Goal: Book appointment/travel/reservation

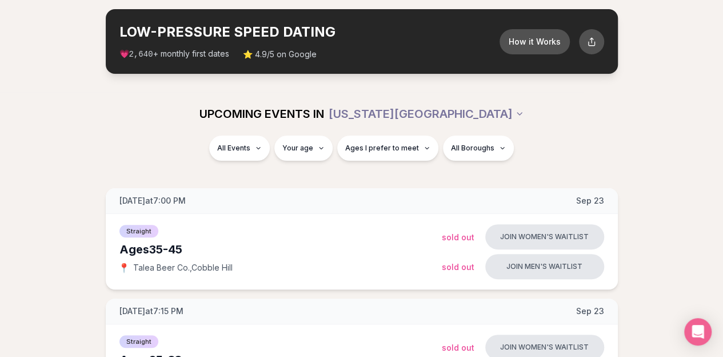
scroll to position [51, 0]
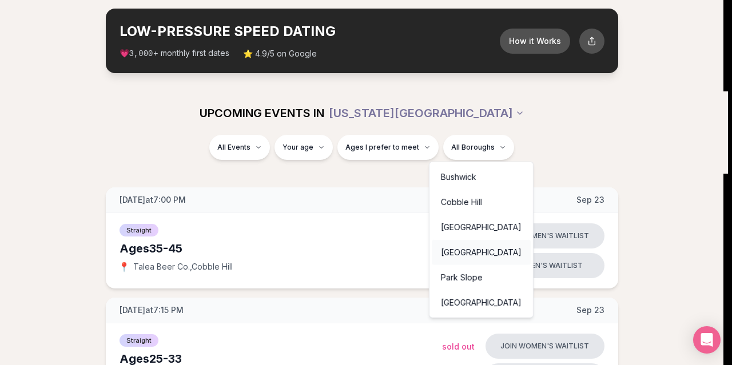
click at [456, 251] on div "[GEOGRAPHIC_DATA]" at bounding box center [481, 252] width 99 height 25
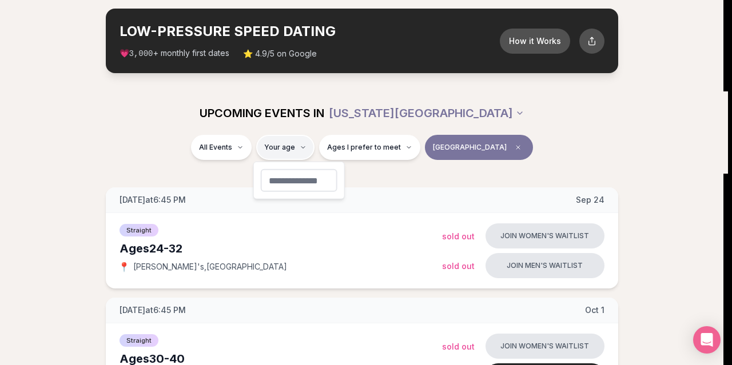
type input "**"
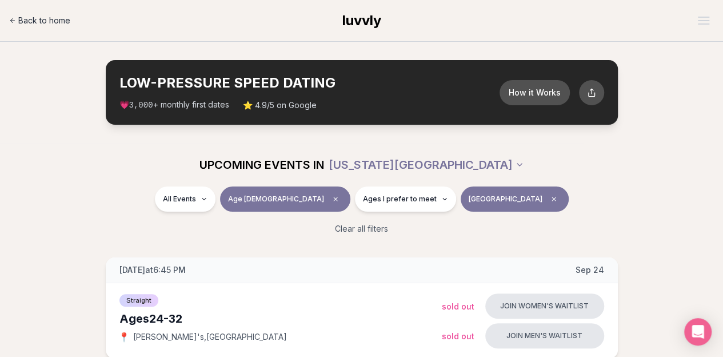
click at [27, 25] on span "Back to home" at bounding box center [44, 20] width 52 height 11
